Goal: Task Accomplishment & Management: Manage account settings

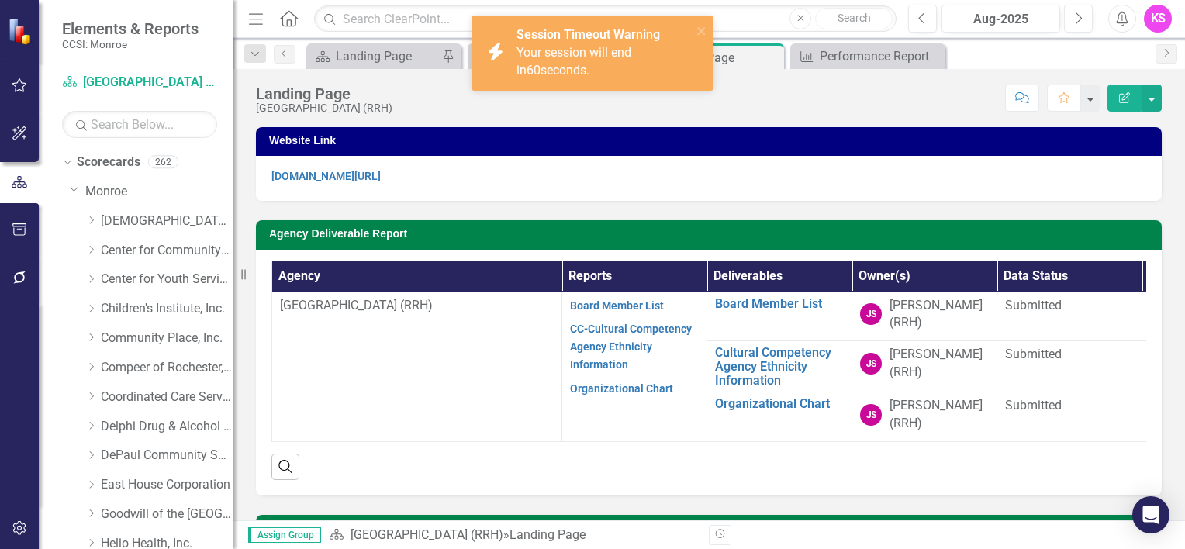
scroll to position [155, 0]
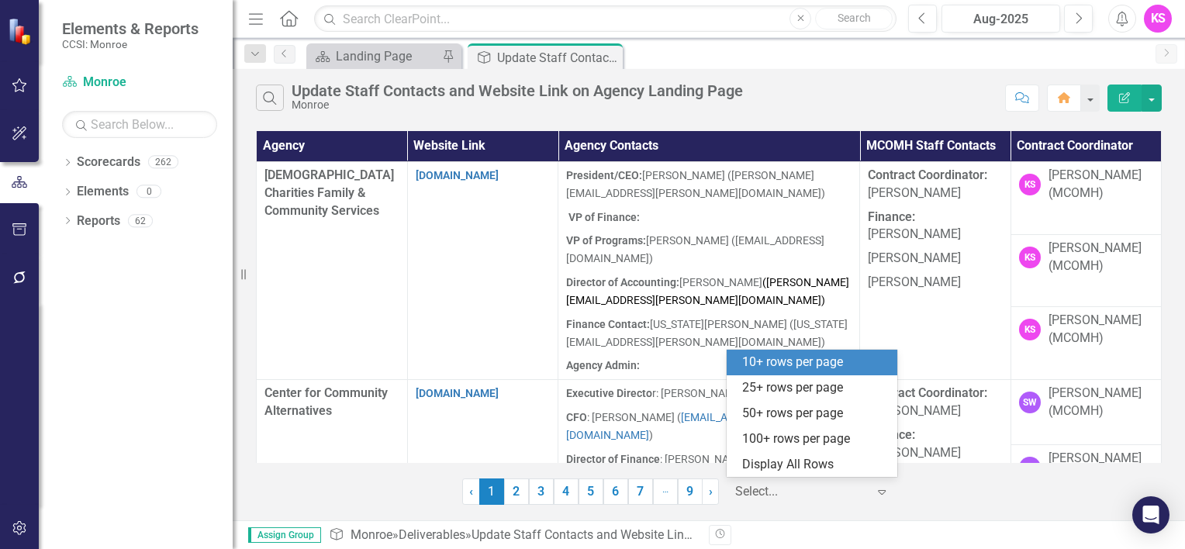
click at [881, 490] on icon at bounding box center [882, 492] width 8 height 5
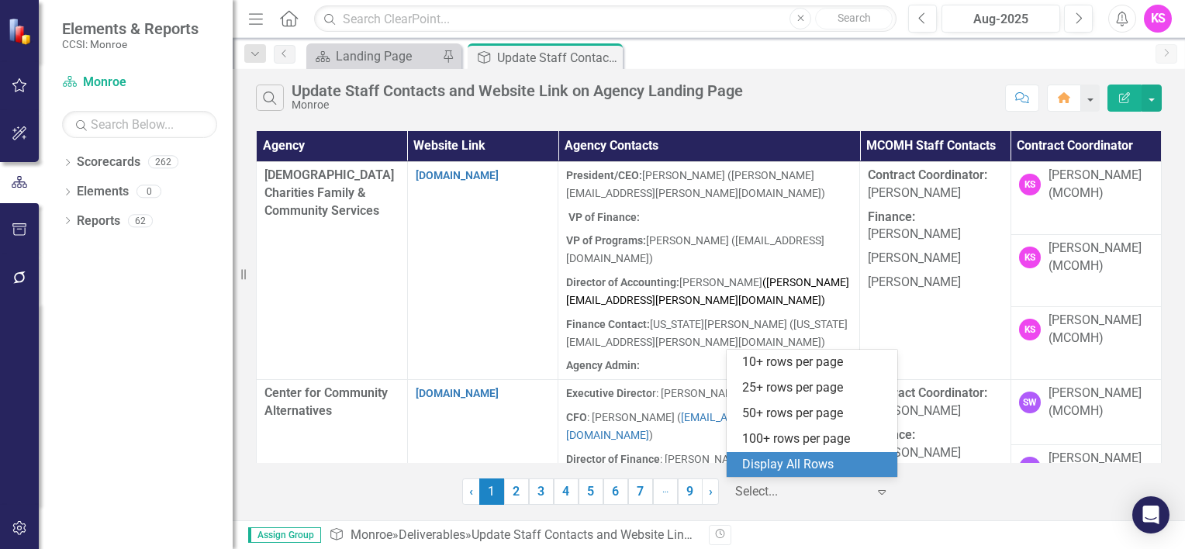
click at [856, 459] on div "Display All Rows" at bounding box center [815, 465] width 146 height 18
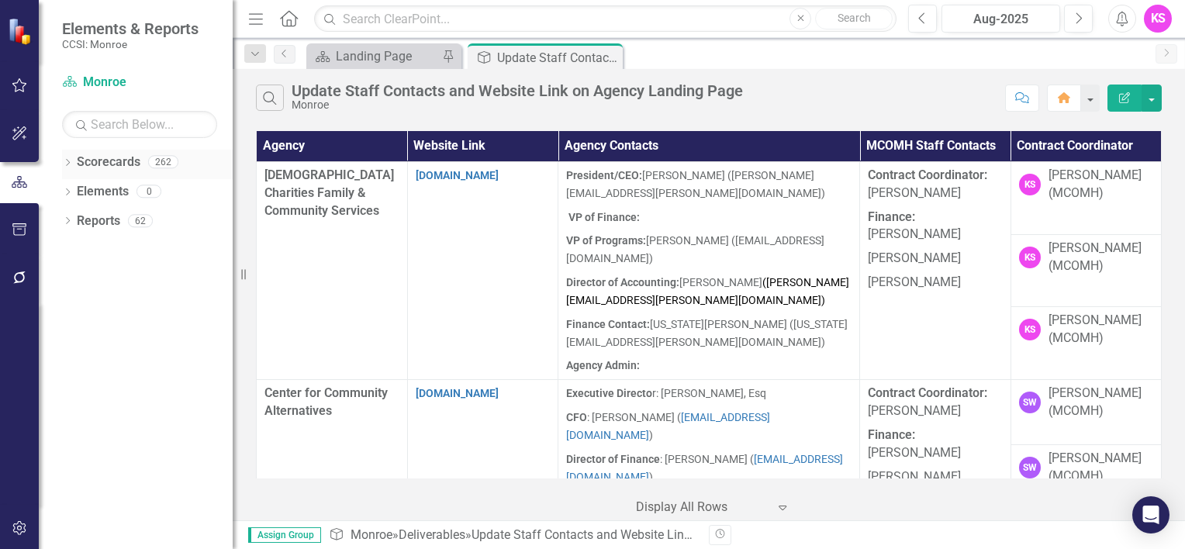
click at [66, 162] on icon "Dropdown" at bounding box center [67, 164] width 11 height 9
click at [78, 191] on icon at bounding box center [76, 191] width 4 height 8
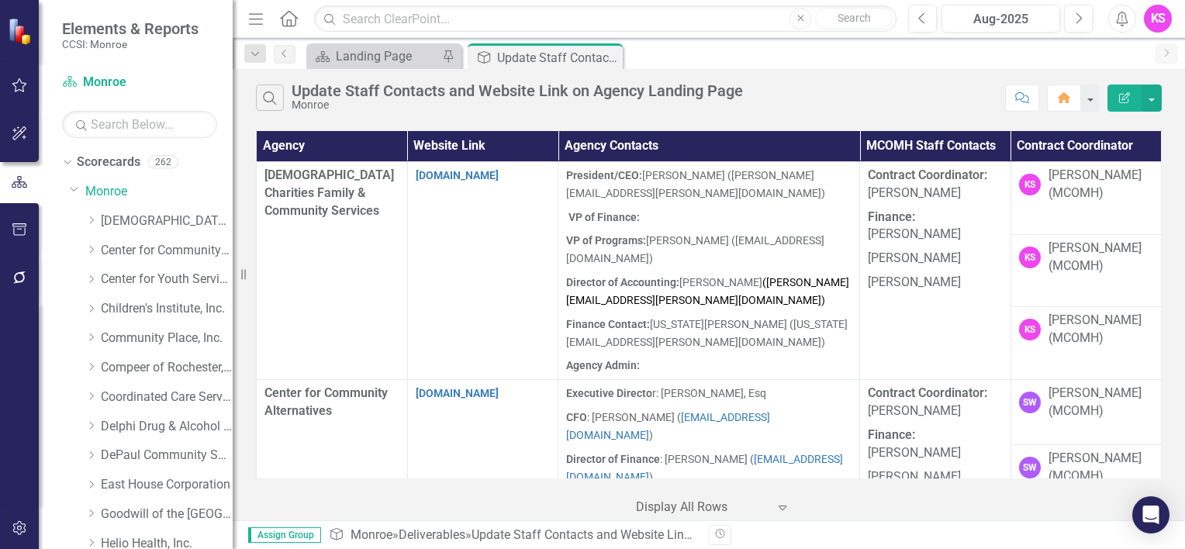
drag, startPoint x: 225, startPoint y: 251, endPoint x: 363, endPoint y: 410, distance: 210.5
click at [363, 410] on td "Center for Community Alternatives" at bounding box center [332, 477] width 151 height 195
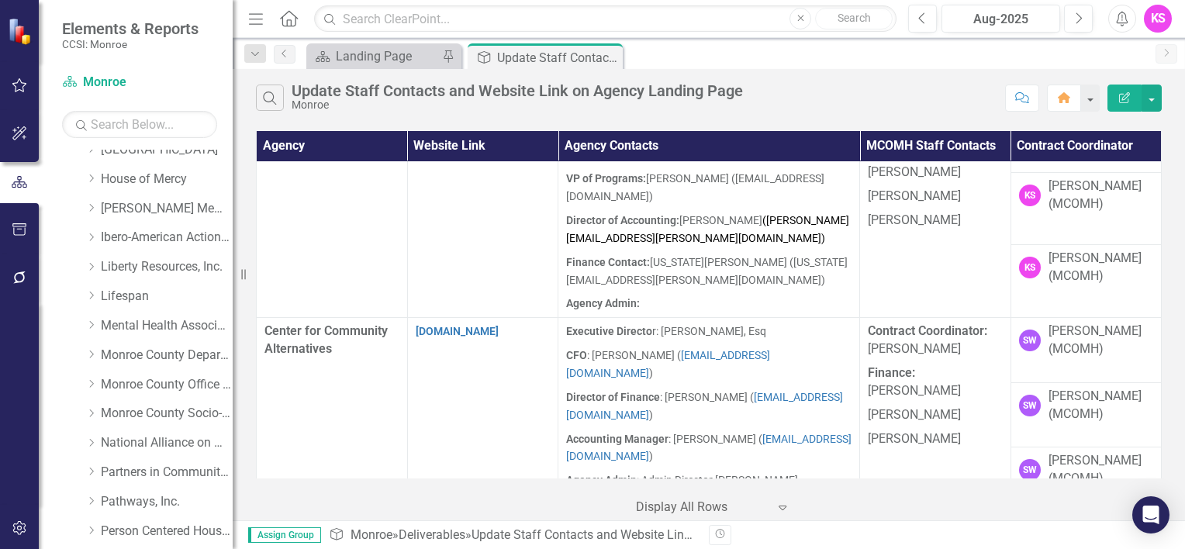
scroll to position [492, 0]
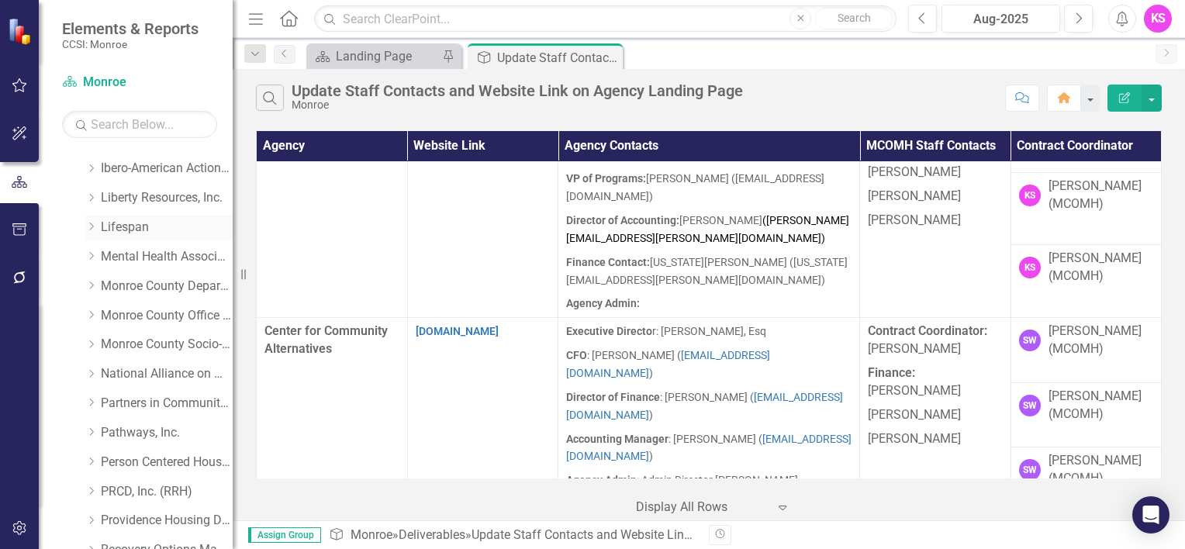
click at [91, 224] on icon "Dropdown" at bounding box center [91, 226] width 12 height 9
click at [127, 227] on link "Lifespan" at bounding box center [167, 228] width 132 height 18
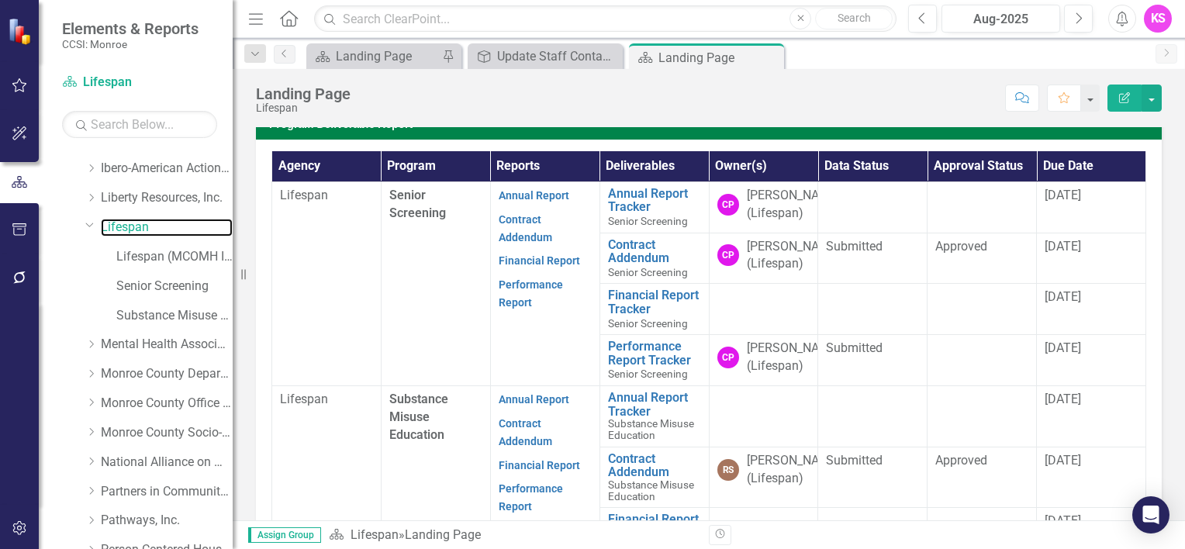
scroll to position [415, 0]
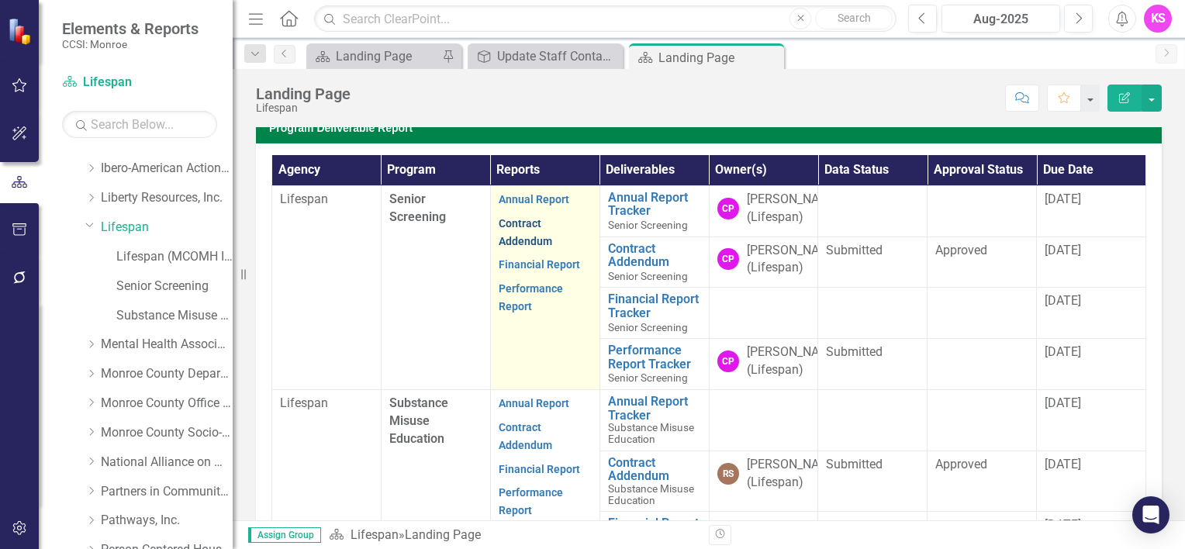
click at [518, 247] on link "Contract Addendum" at bounding box center [525, 232] width 53 height 30
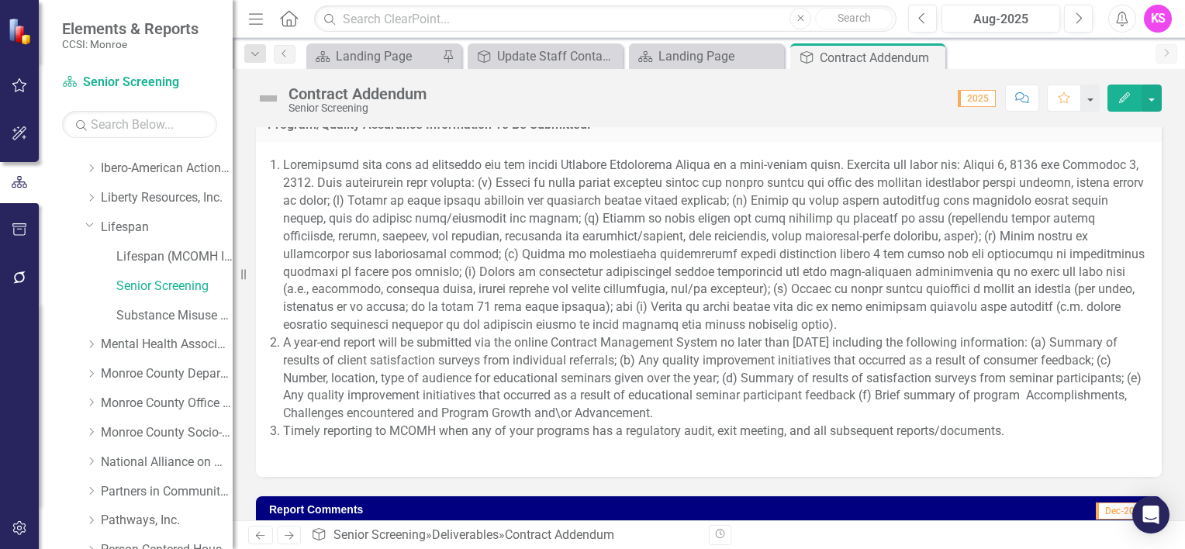
scroll to position [1365, 0]
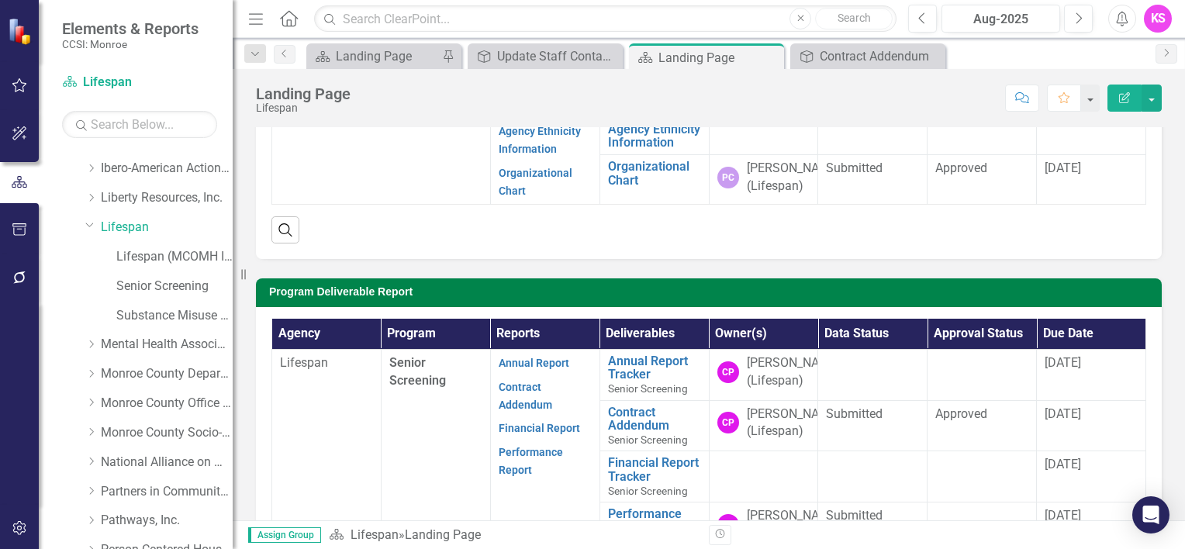
scroll to position [205, 0]
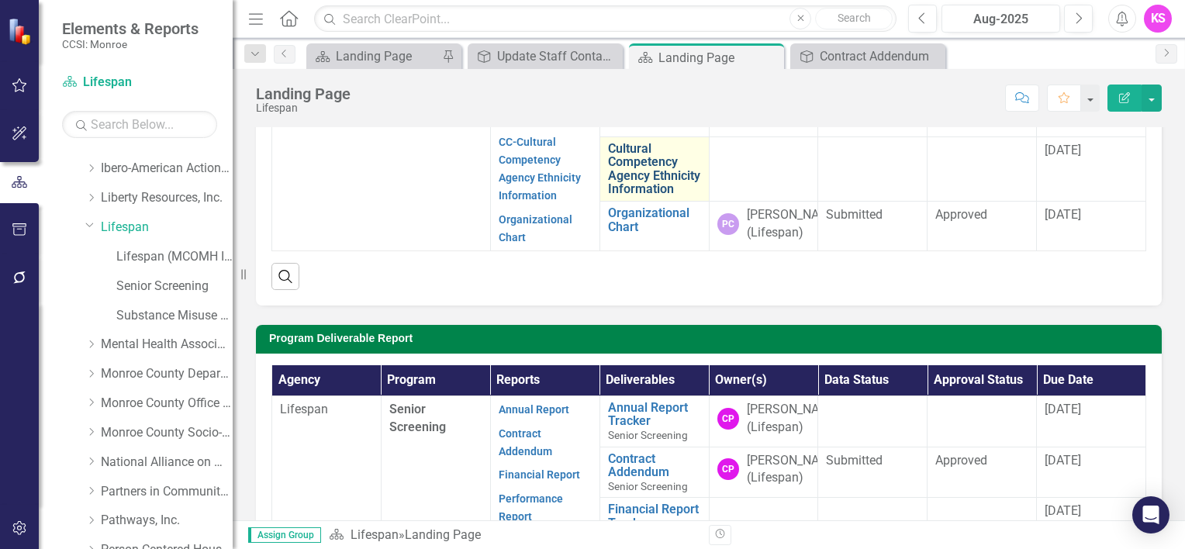
click at [633, 181] on link "Cultural Competency Agency Ethnicity Information" at bounding box center [654, 169] width 93 height 54
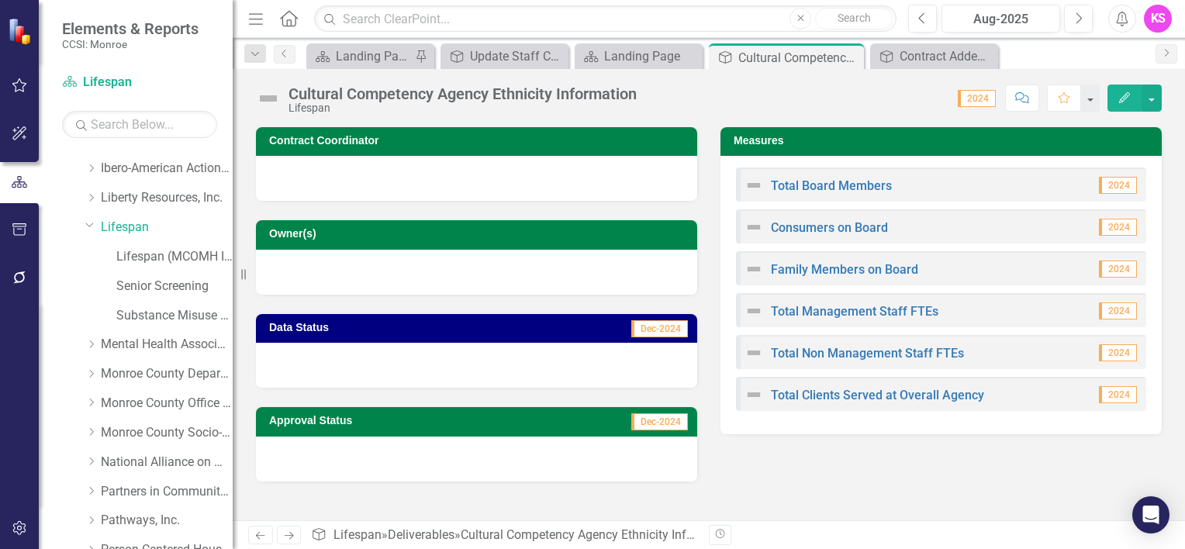
click at [502, 167] on div at bounding box center [476, 178] width 441 height 45
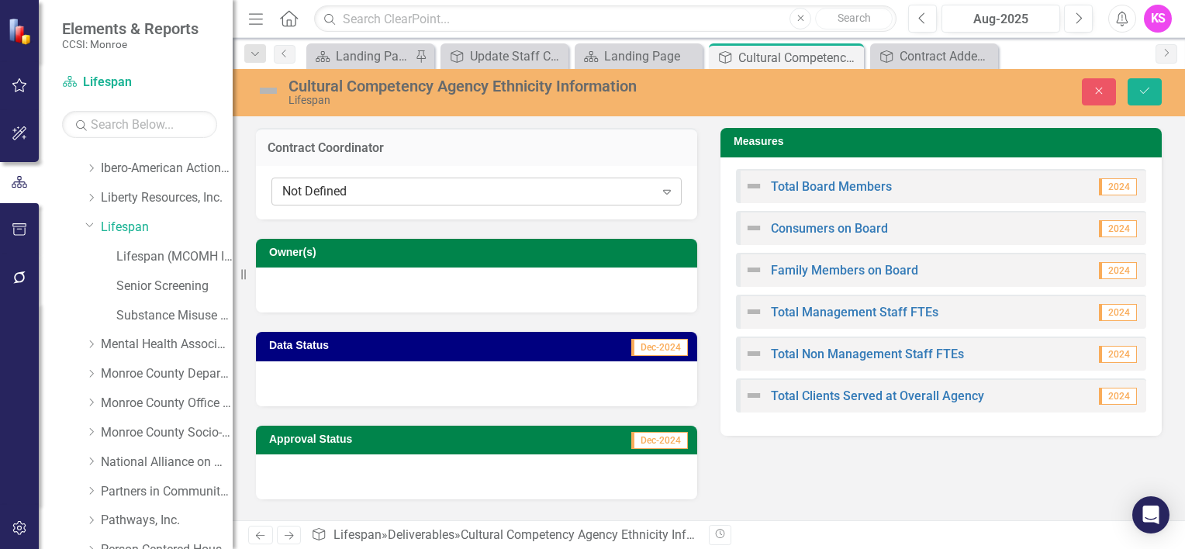
click at [666, 192] on icon "Expand" at bounding box center [667, 191] width 16 height 12
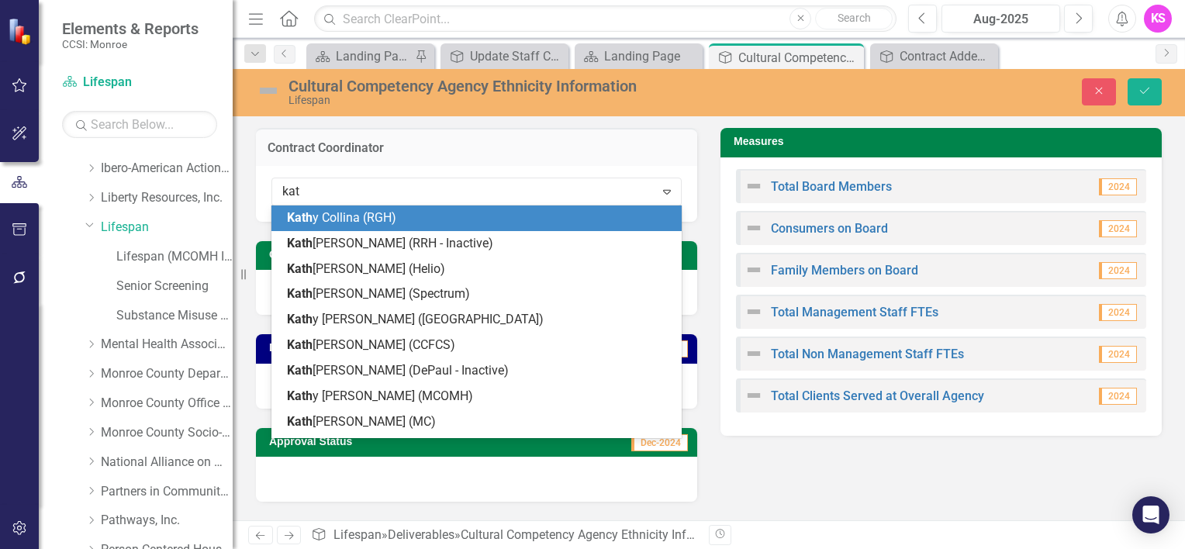
type input "kath"
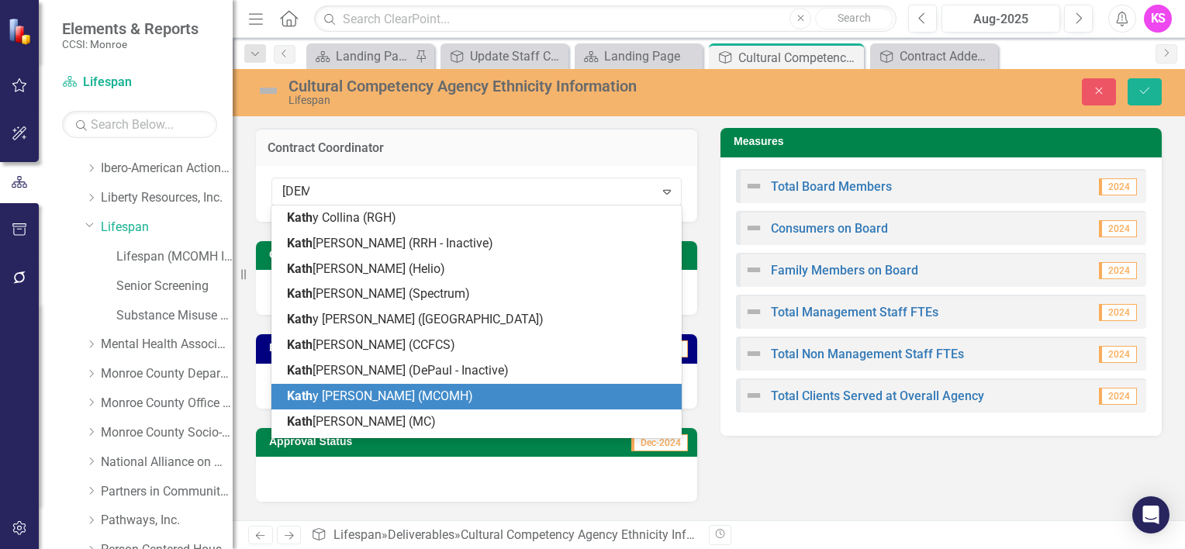
click at [453, 402] on div "Kath y Schlegel (MCOMH)" at bounding box center [479, 397] width 385 height 18
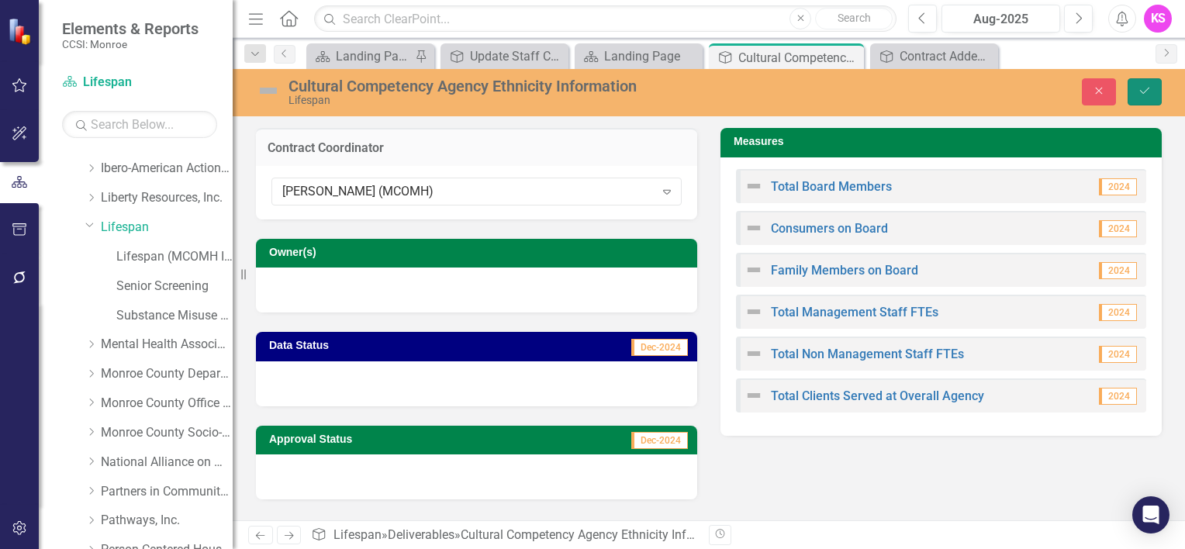
click at [1151, 93] on button "Save" at bounding box center [1144, 91] width 34 height 27
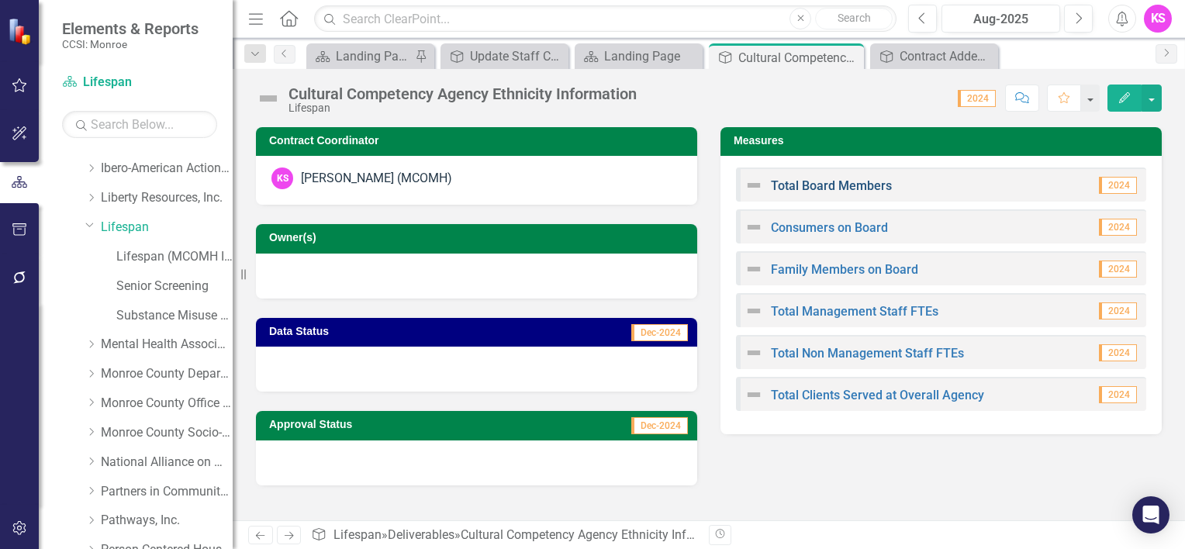
click at [819, 180] on link "Total Board Members" at bounding box center [831, 185] width 121 height 15
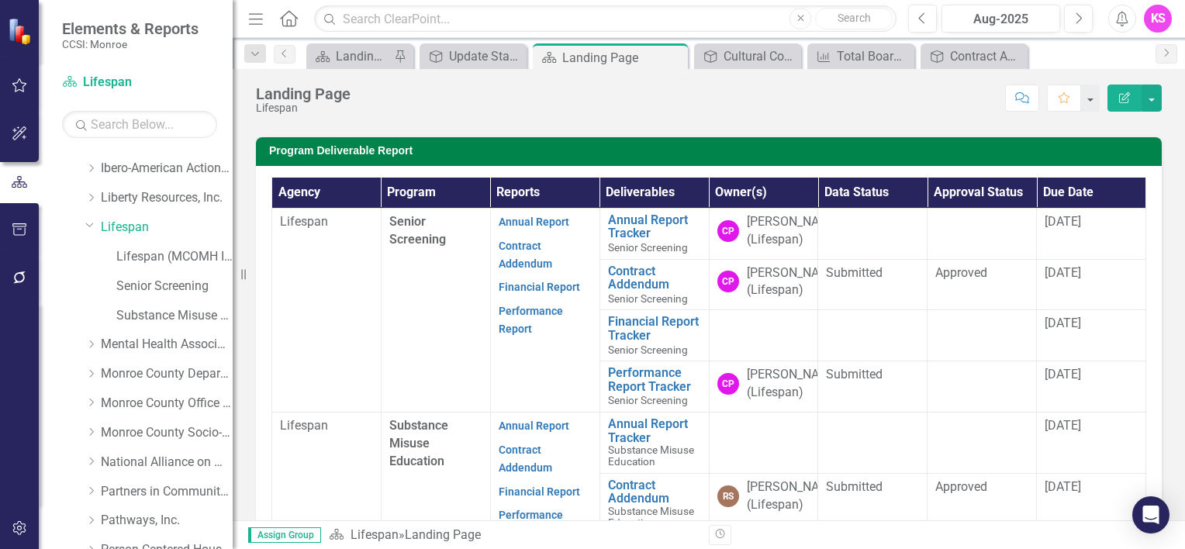
scroll to position [395, 0]
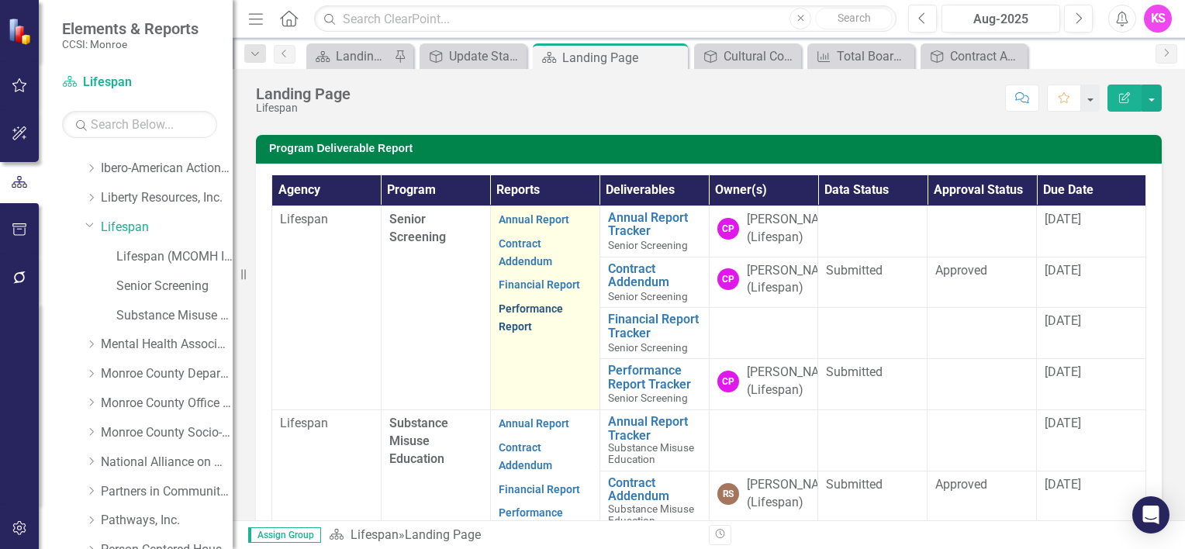
click at [522, 333] on link "Performance Report" at bounding box center [531, 317] width 64 height 30
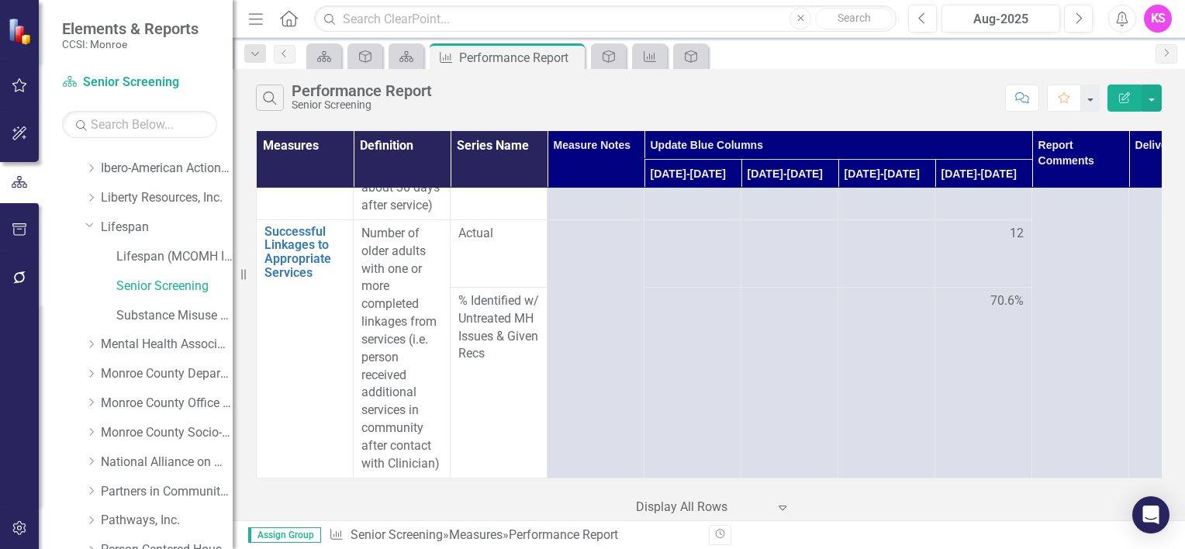
scroll to position [2661, 0]
click at [999, 425] on td "70.6%" at bounding box center [983, 382] width 97 height 191
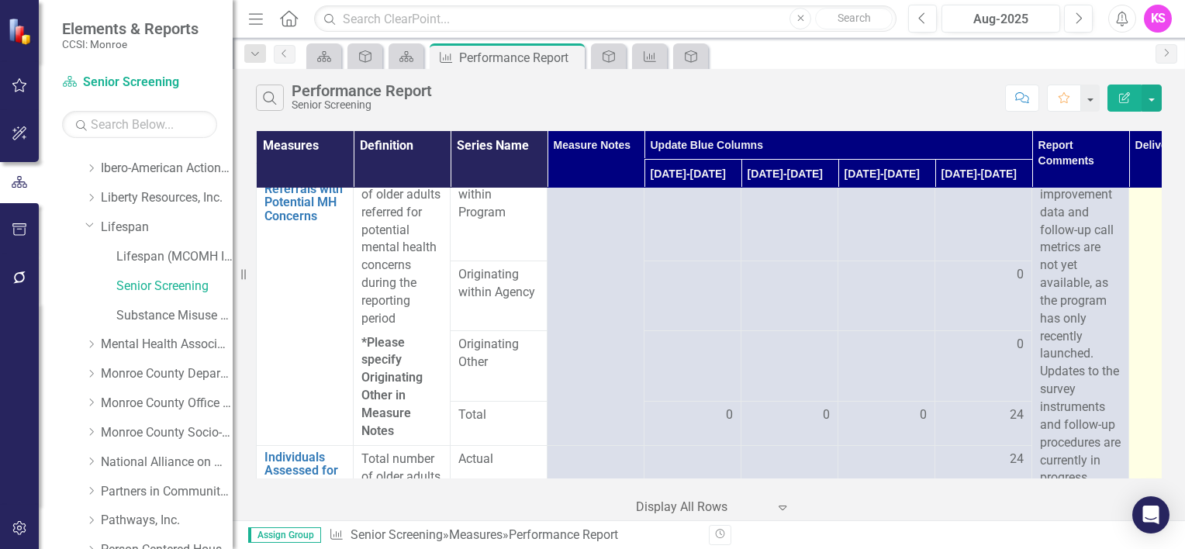
scroll to position [0, 0]
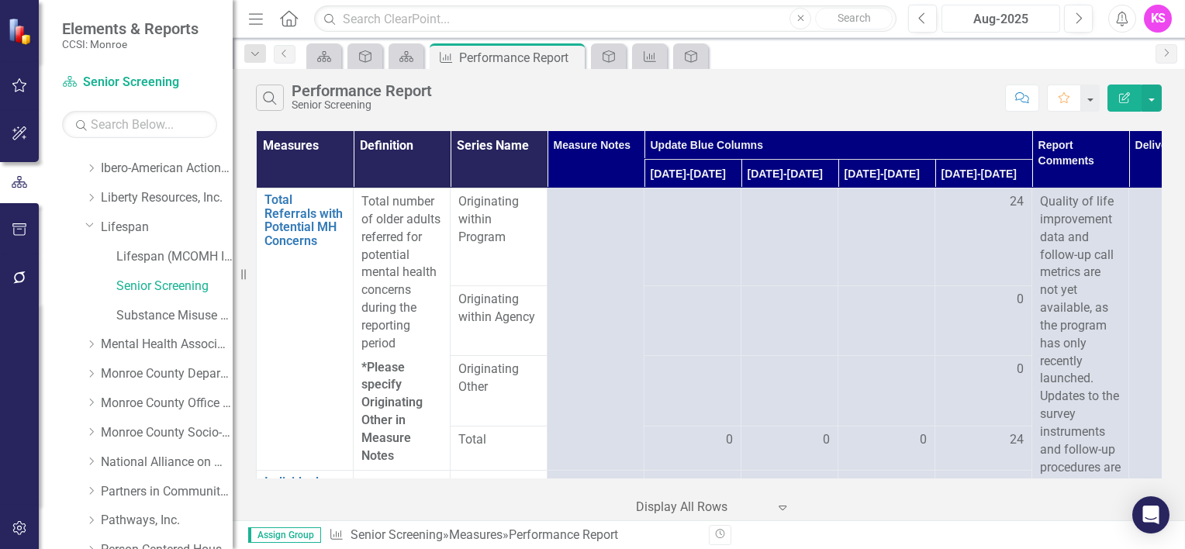
click at [1023, 20] on div "Aug-2025" at bounding box center [1001, 19] width 108 height 19
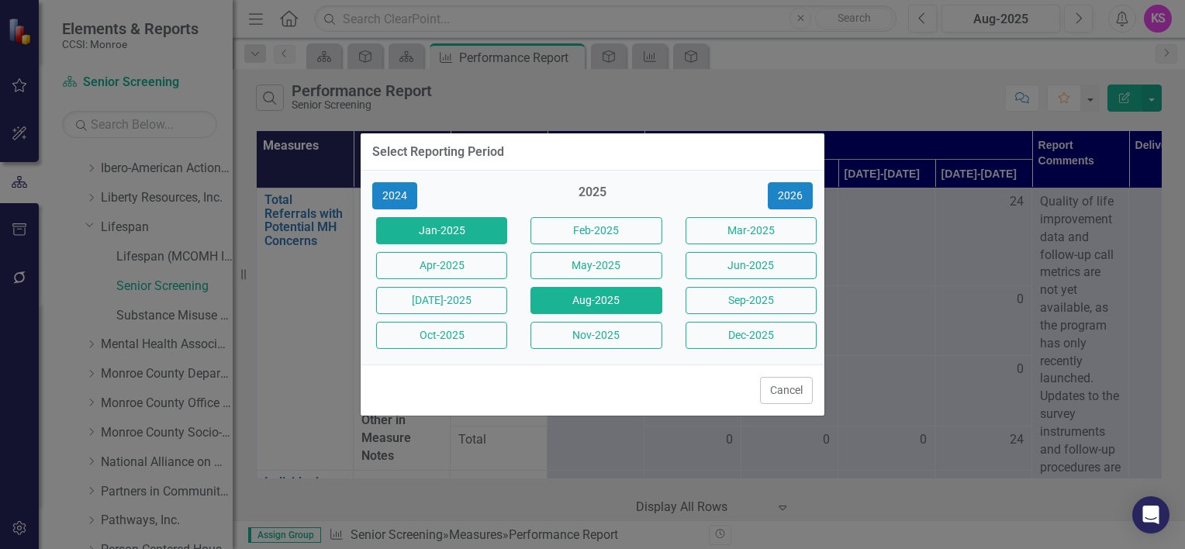
click at [480, 230] on button "Jan-2025" at bounding box center [441, 230] width 131 height 27
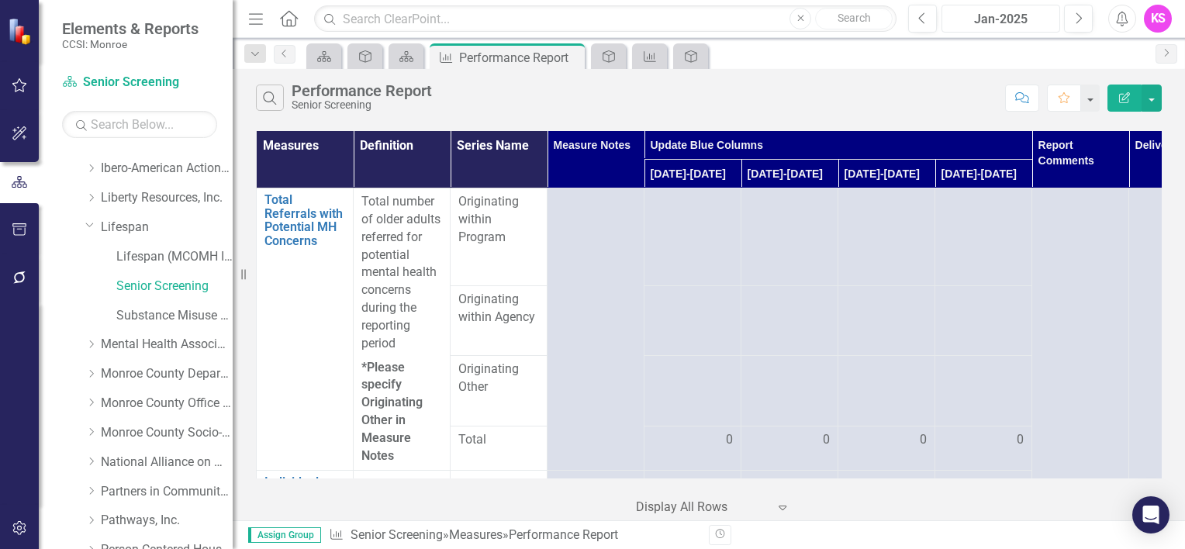
click at [1002, 16] on div "Jan-2025" at bounding box center [1001, 19] width 108 height 19
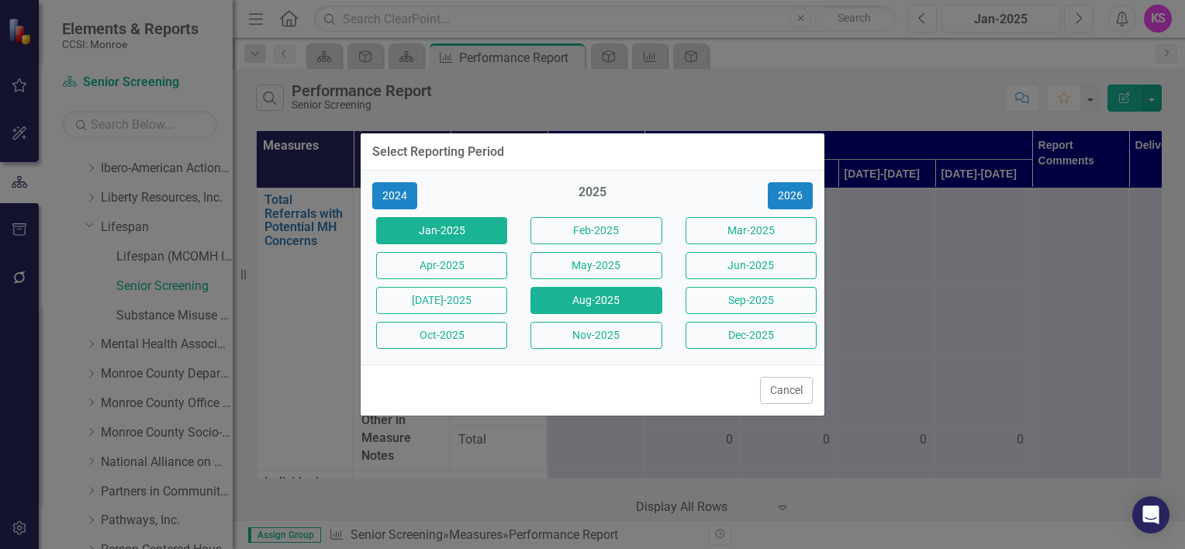
click at [588, 299] on button "Aug-2025" at bounding box center [595, 300] width 131 height 27
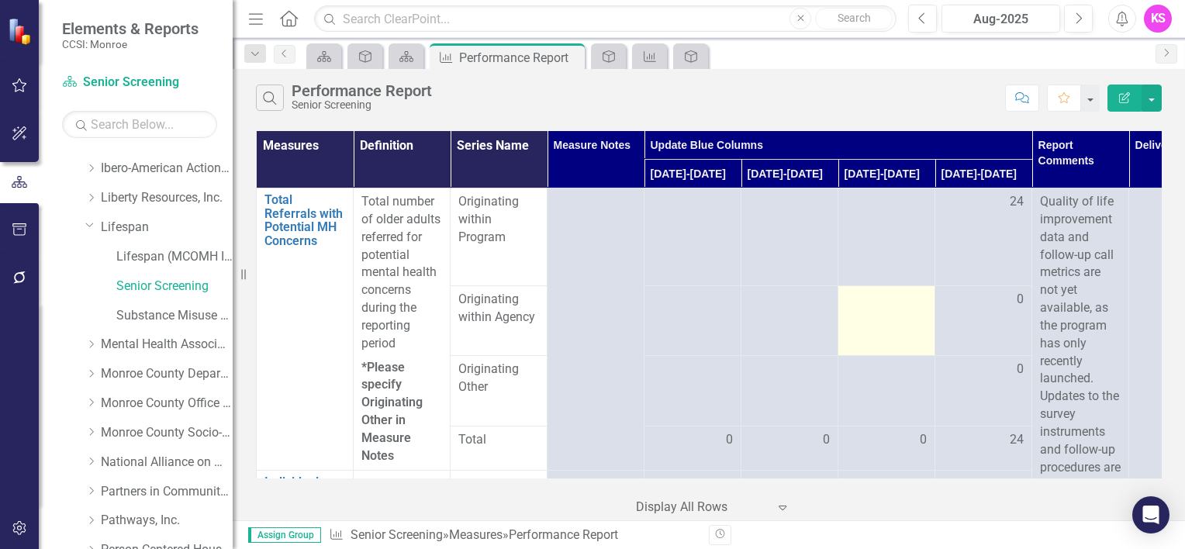
drag, startPoint x: 986, startPoint y: 471, endPoint x: 871, endPoint y: 323, distance: 187.3
click at [871, 323] on td at bounding box center [886, 320] width 97 height 70
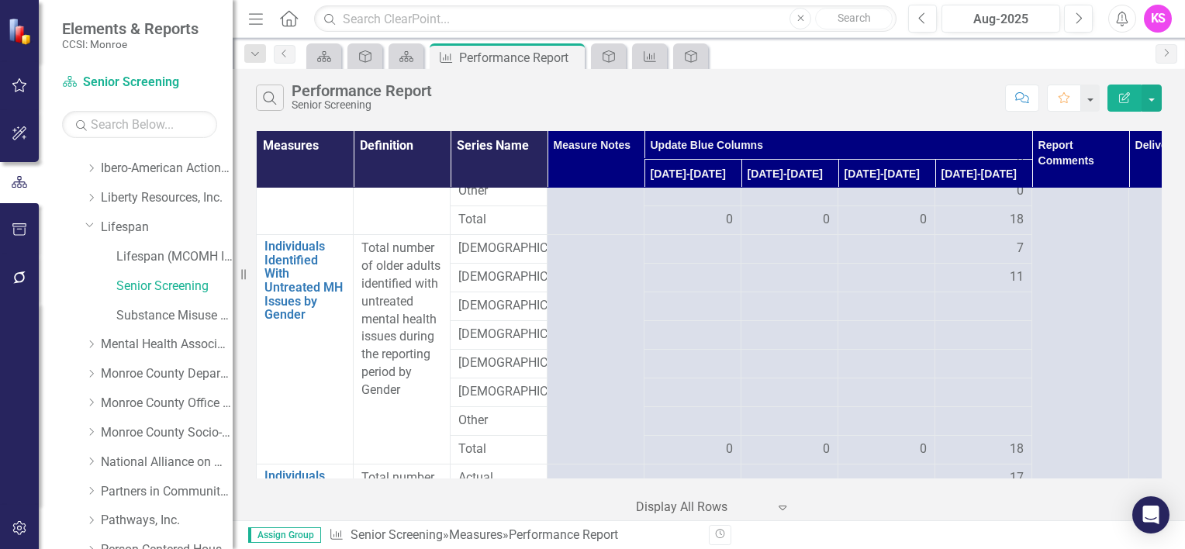
scroll to position [868, 0]
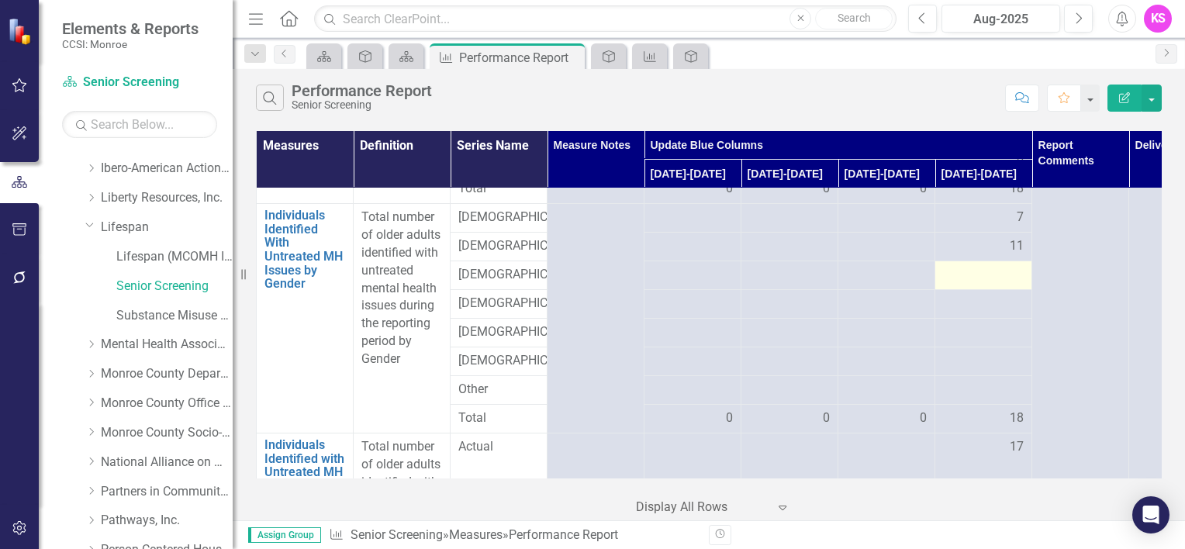
click at [1003, 285] on div at bounding box center [983, 275] width 81 height 19
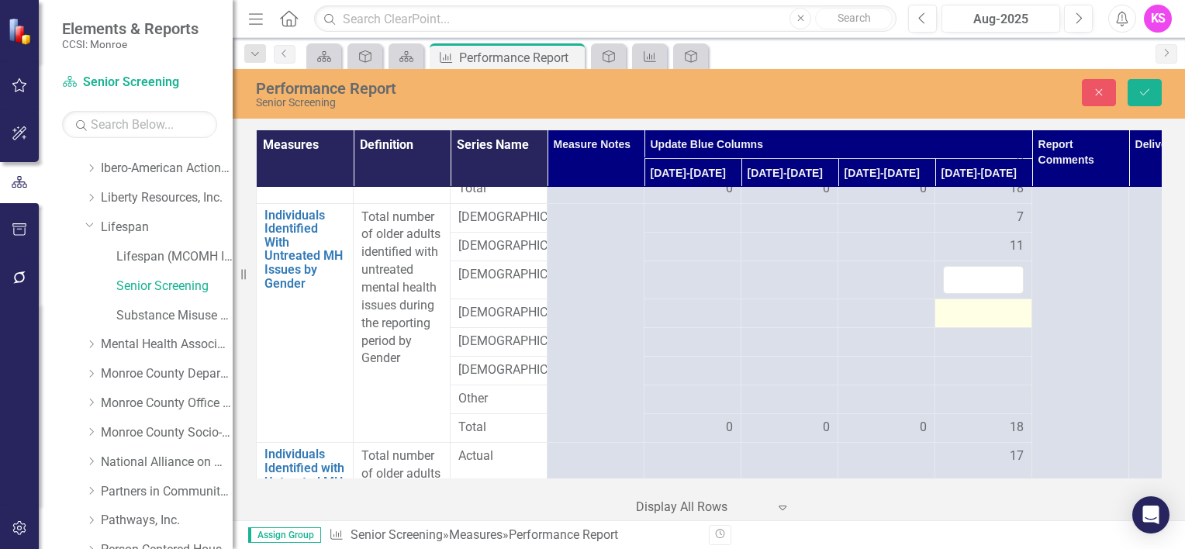
drag, startPoint x: 1003, startPoint y: 305, endPoint x: 997, endPoint y: 354, distance: 49.2
click at [997, 323] on div at bounding box center [983, 313] width 81 height 19
click at [1008, 295] on input "1" at bounding box center [983, 280] width 81 height 29
type input "0"
click at [1005, 295] on input "0" at bounding box center [983, 280] width 81 height 29
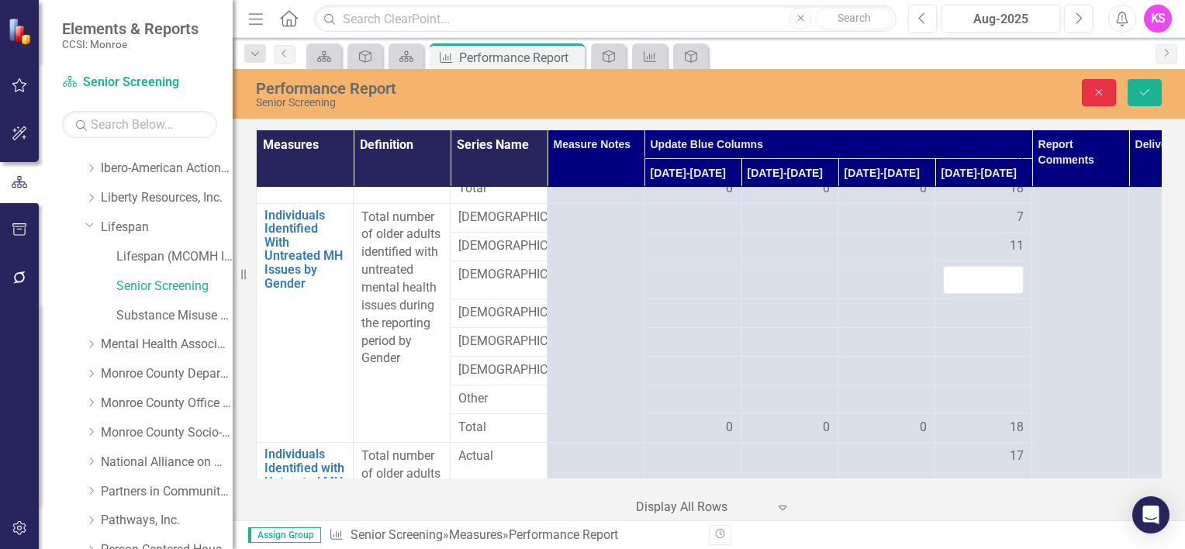
click at [1096, 99] on button "Close" at bounding box center [1099, 92] width 34 height 27
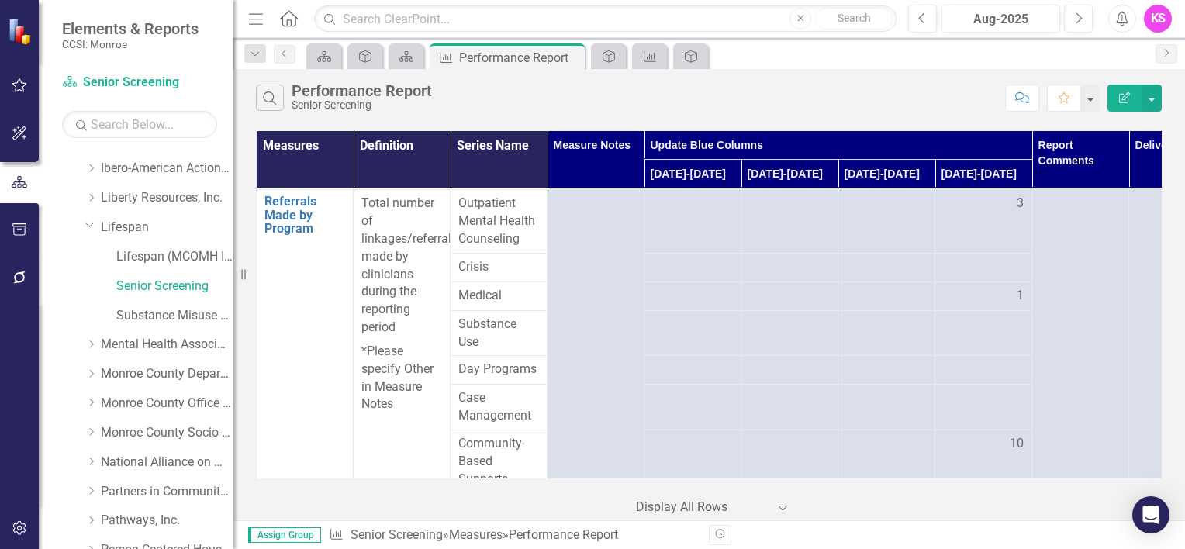
scroll to position [1364, 0]
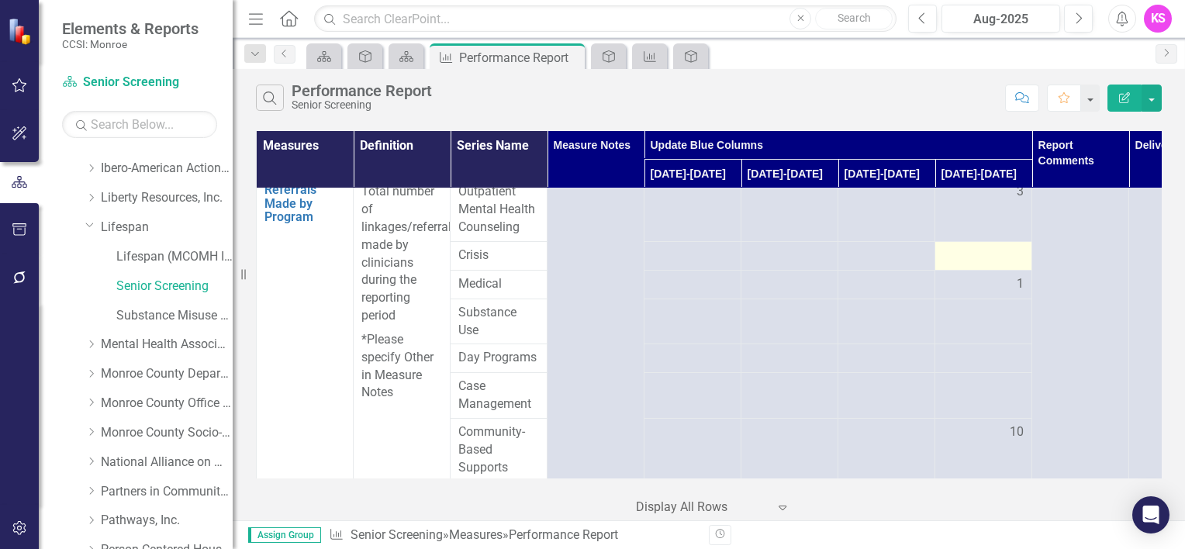
click at [1005, 265] on div at bounding box center [983, 256] width 81 height 19
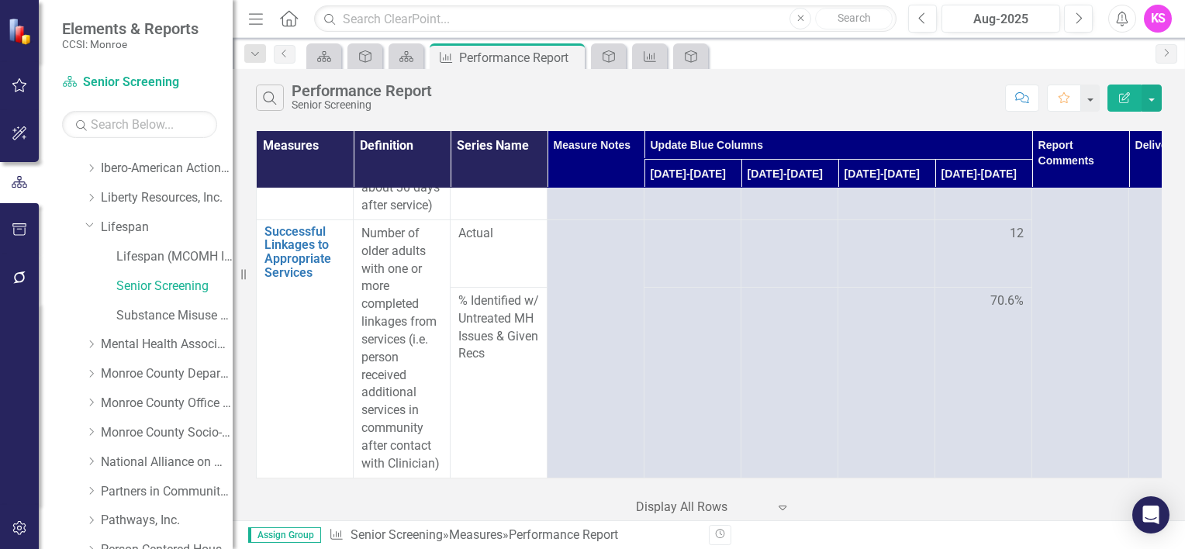
scroll to position [2208, 0]
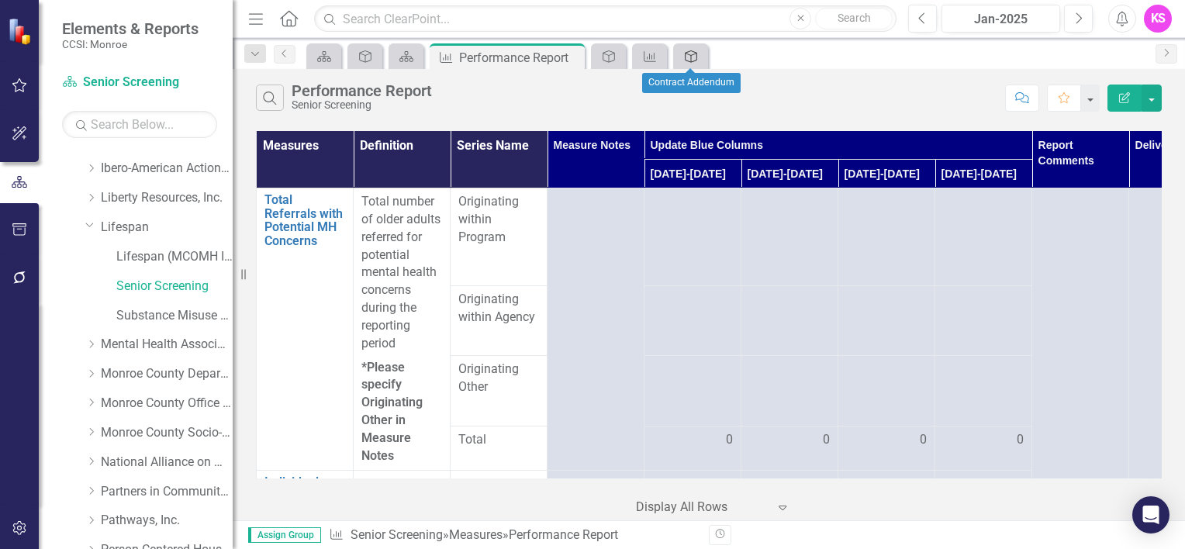
click at [692, 60] on icon at bounding box center [691, 56] width 12 height 12
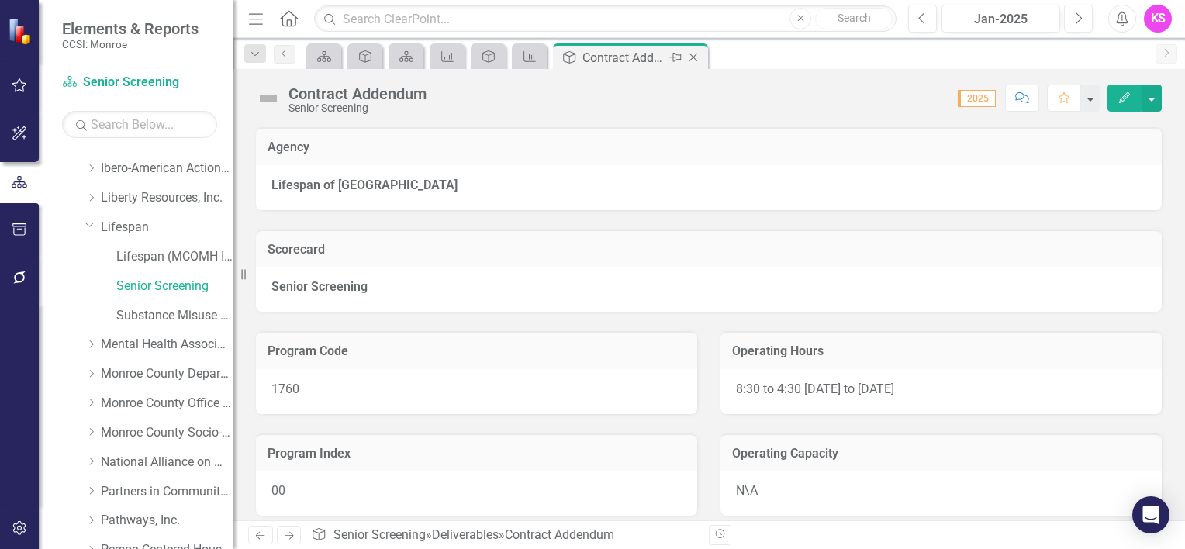
click at [698, 53] on icon "Close" at bounding box center [693, 57] width 16 height 12
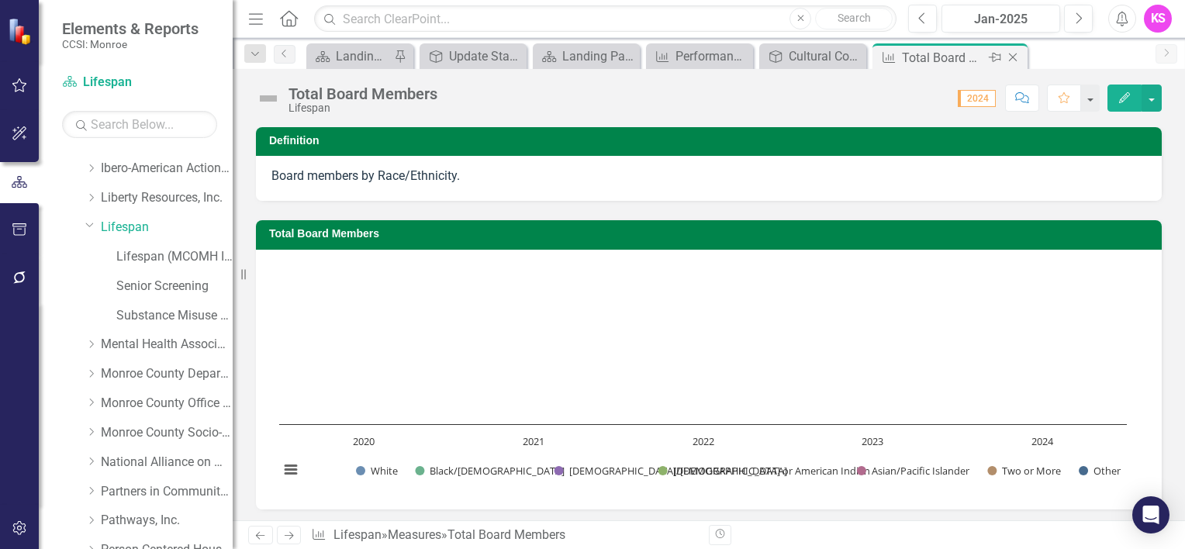
click at [1013, 56] on icon at bounding box center [1013, 57] width 9 height 9
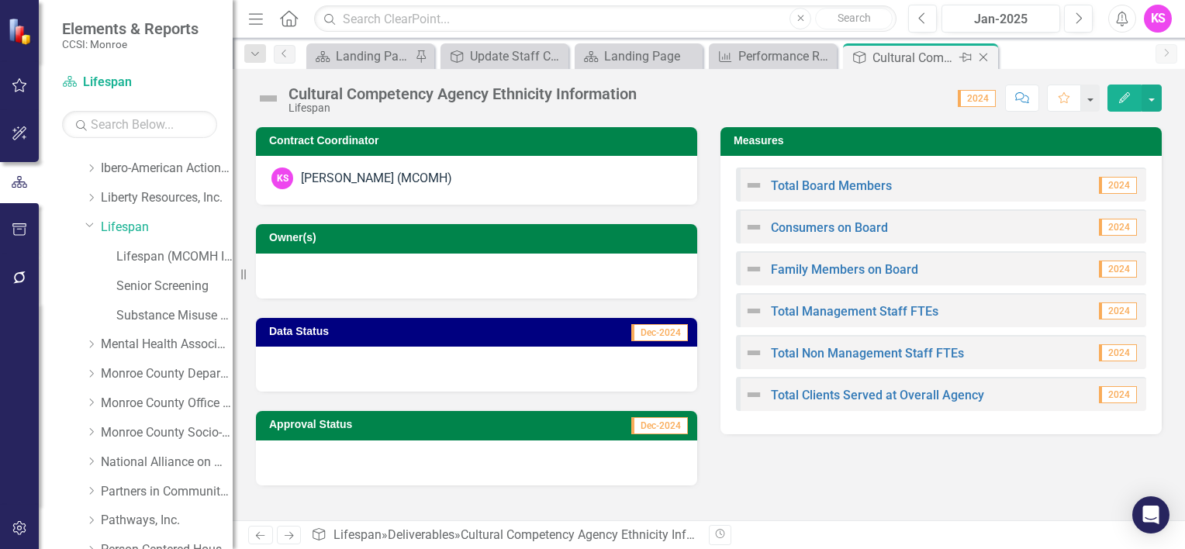
click at [982, 60] on icon "Close" at bounding box center [983, 57] width 16 height 12
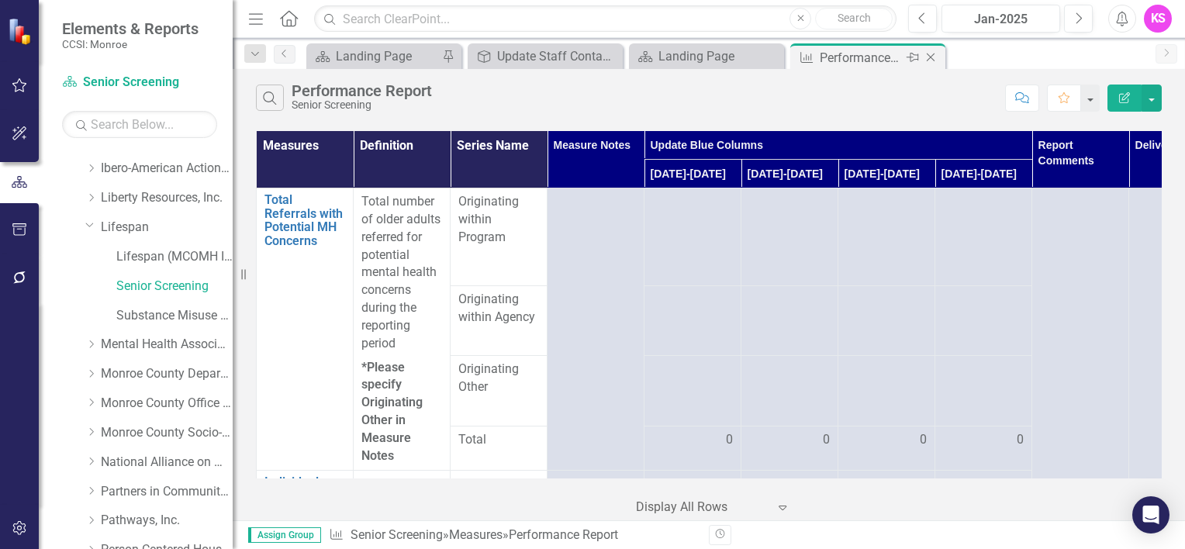
click at [930, 59] on icon "Close" at bounding box center [931, 57] width 16 height 12
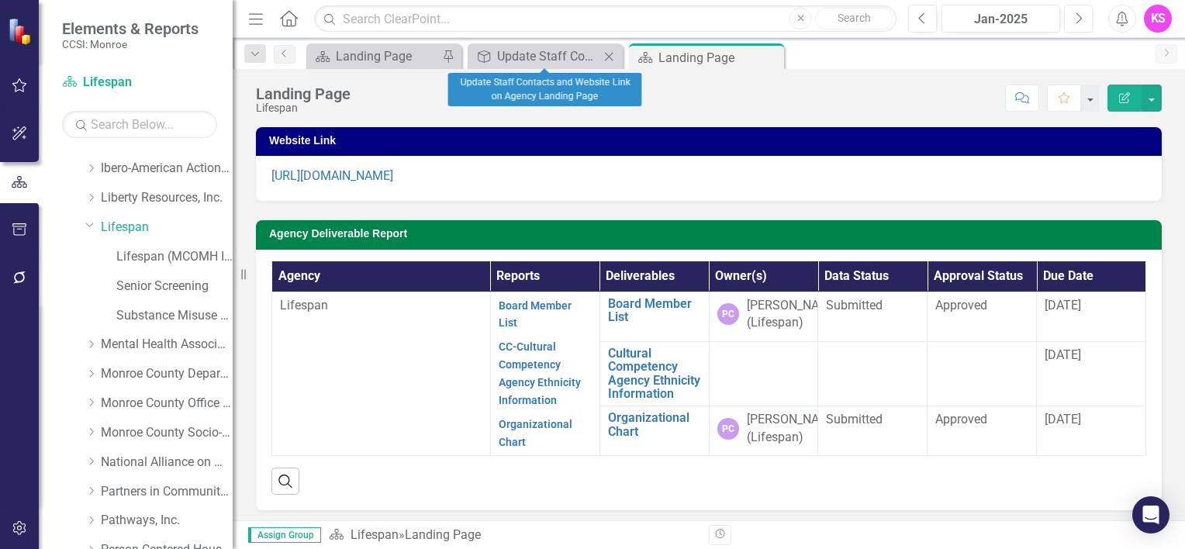
click at [607, 51] on icon "Close" at bounding box center [609, 56] width 16 height 12
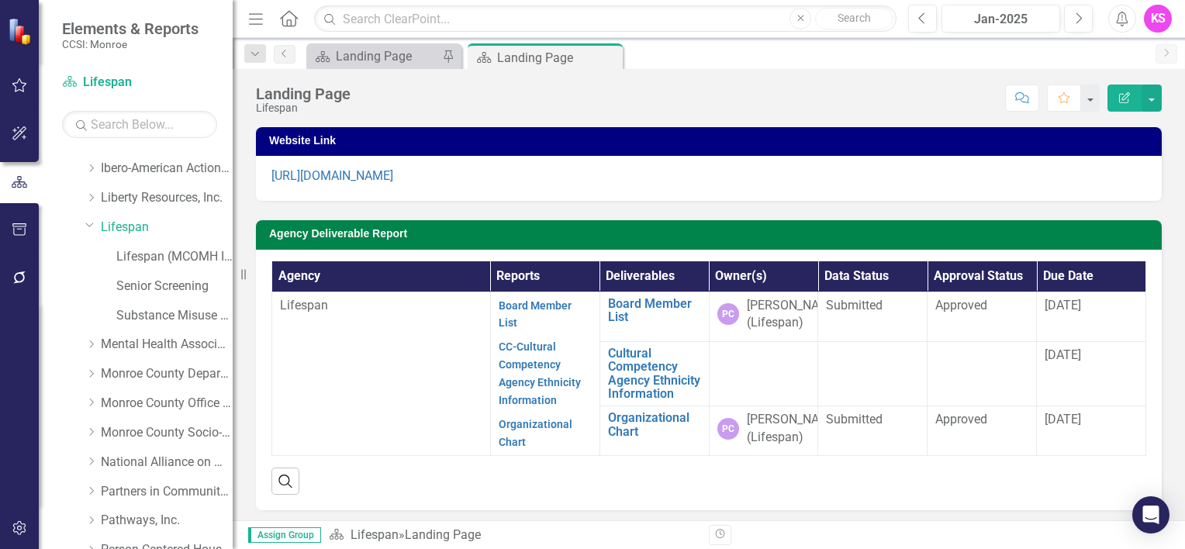
click at [0, 0] on icon "Close" at bounding box center [0, 0] width 0 height 0
